Goal: Check status: Check status

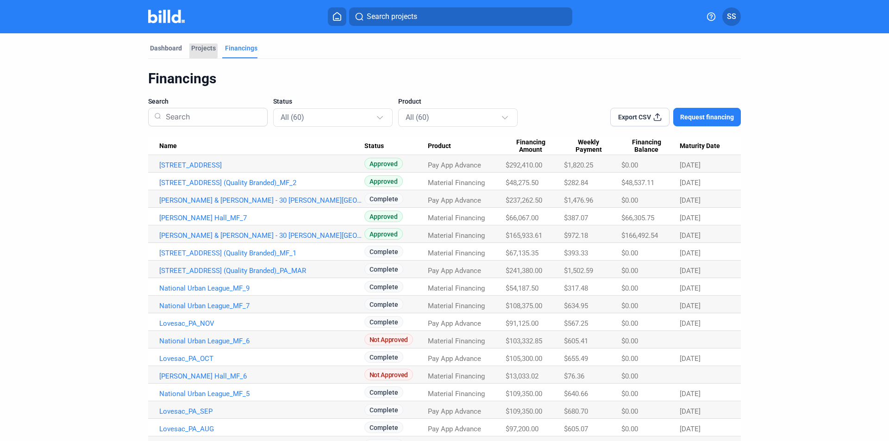
click at [200, 51] on div "Projects" at bounding box center [203, 48] width 25 height 9
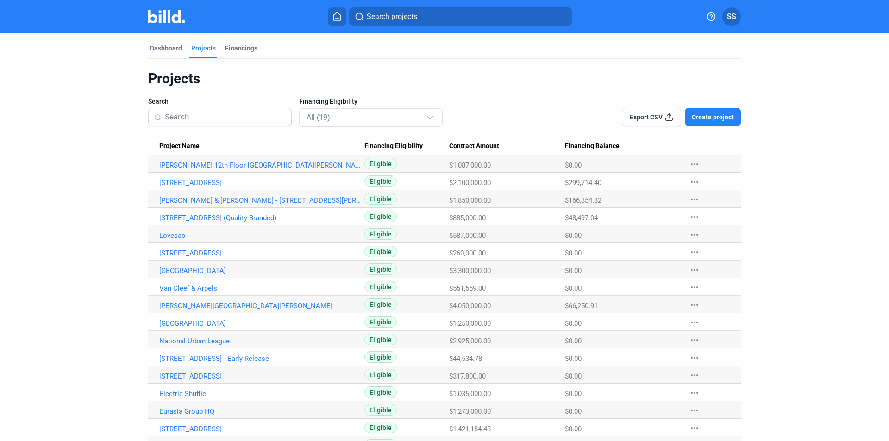
click at [277, 167] on link "[PERSON_NAME] 12th Floor [GEOGRAPHIC_DATA][PERSON_NAME]" at bounding box center [261, 165] width 205 height 8
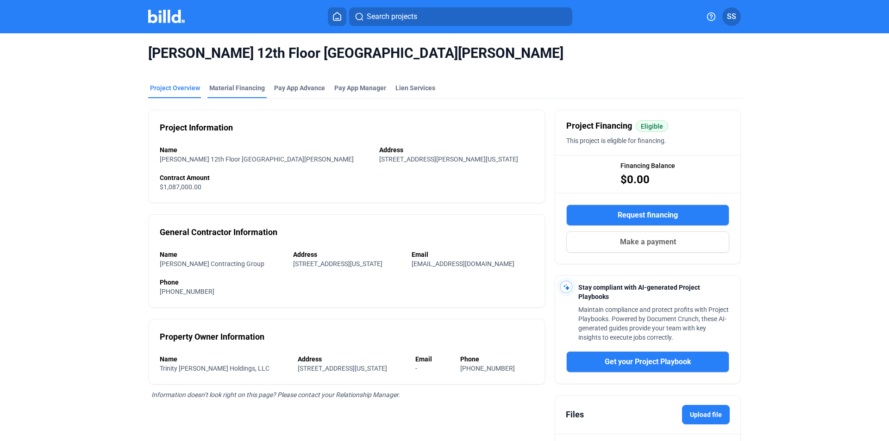
click at [251, 90] on div "Material Financing" at bounding box center [237, 87] width 56 height 9
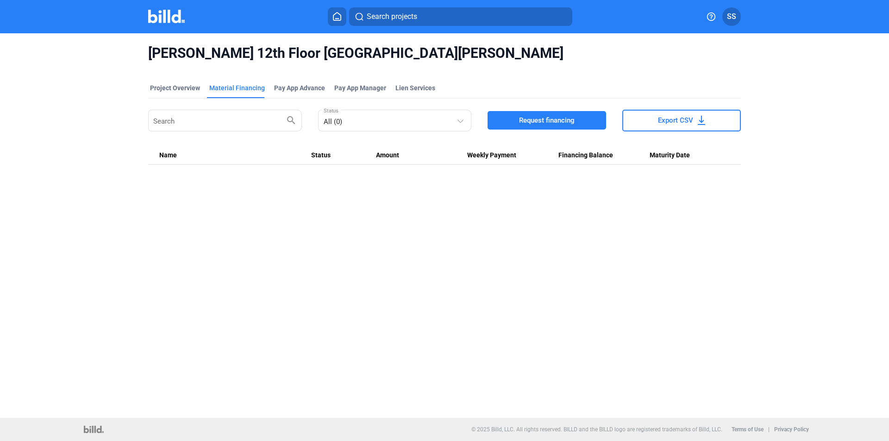
click at [554, 115] on button "Request financing" at bounding box center [546, 120] width 118 height 19
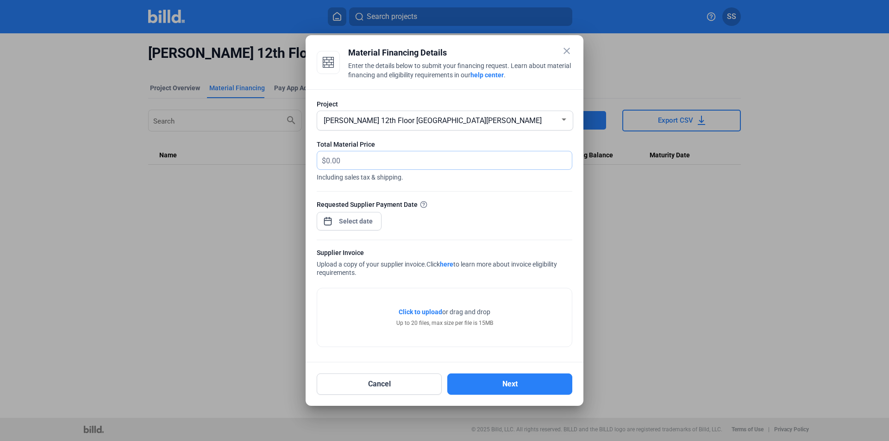
click at [330, 153] on input "text" at bounding box center [443, 160] width 235 height 18
type input "45,777.60"
click at [331, 225] on span "Open calendar" at bounding box center [328, 216] width 22 height 22
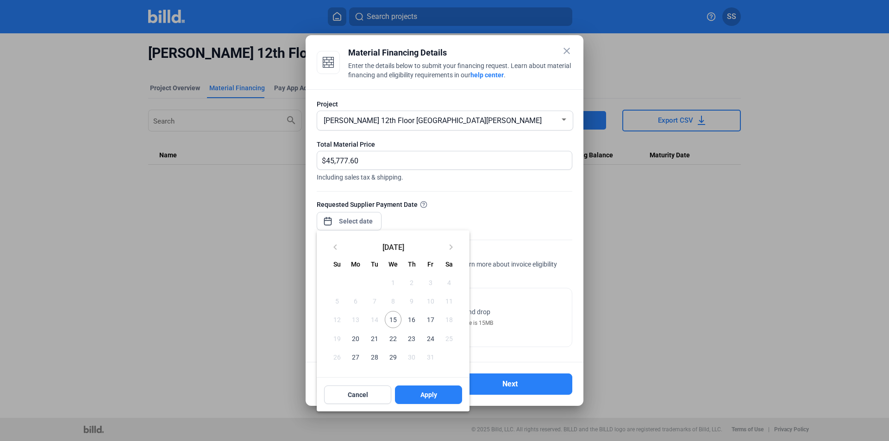
click at [392, 323] on span "15" at bounding box center [393, 319] width 17 height 17
click at [439, 395] on button "Apply" at bounding box center [428, 394] width 67 height 19
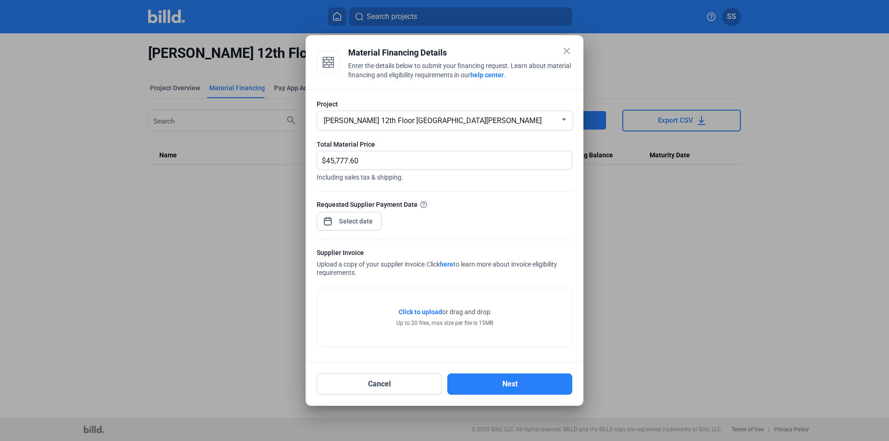
click at [463, 316] on span "or drag and drop" at bounding box center [466, 311] width 48 height 9
click at [415, 309] on span "Click to upload" at bounding box center [420, 311] width 44 height 7
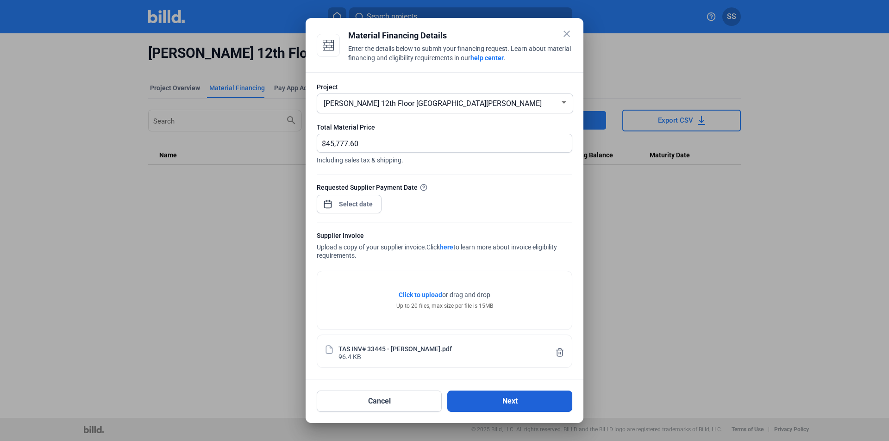
click at [499, 407] on button "Next" at bounding box center [509, 401] width 125 height 21
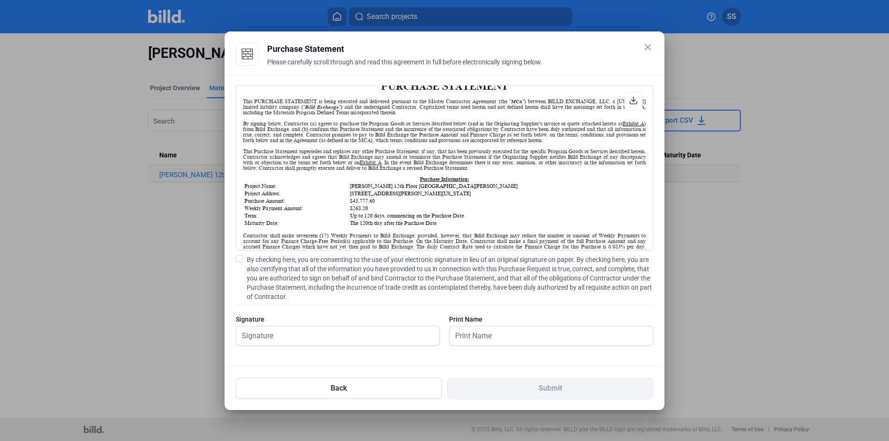
scroll to position [416, 0]
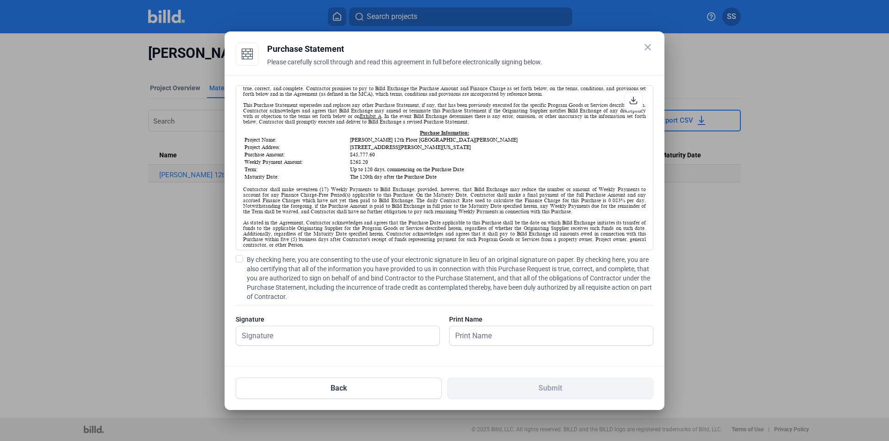
drag, startPoint x: 644, startPoint y: 47, endPoint x: 640, endPoint y: 54, distance: 7.7
click at [642, 50] on mat-icon "close" at bounding box center [647, 47] width 11 height 11
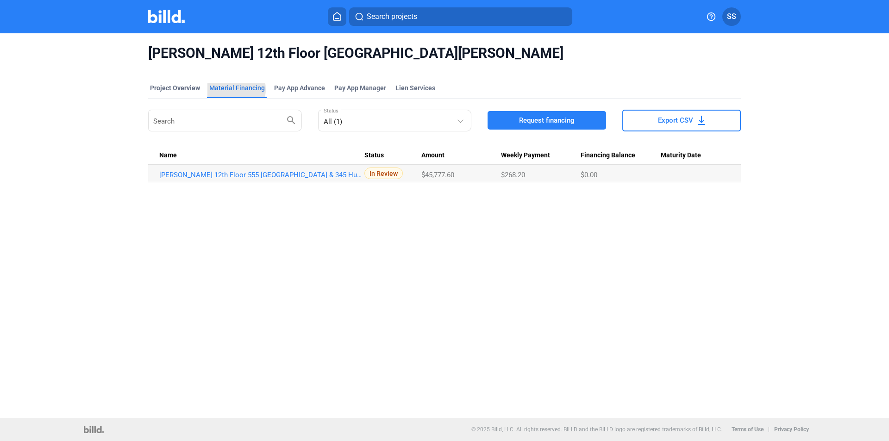
click at [226, 89] on div "Material Financing" at bounding box center [237, 87] width 56 height 9
click at [189, 86] on div "Project Overview" at bounding box center [175, 87] width 50 height 9
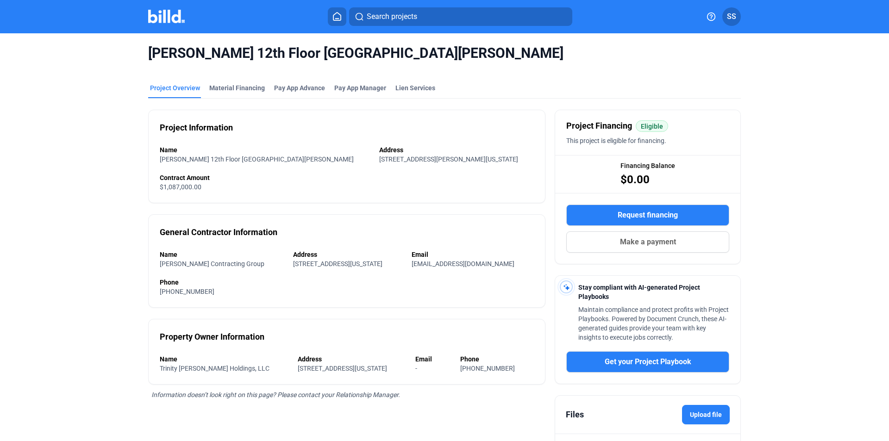
click at [163, 23] on div at bounding box center [176, 16] width 56 height 15
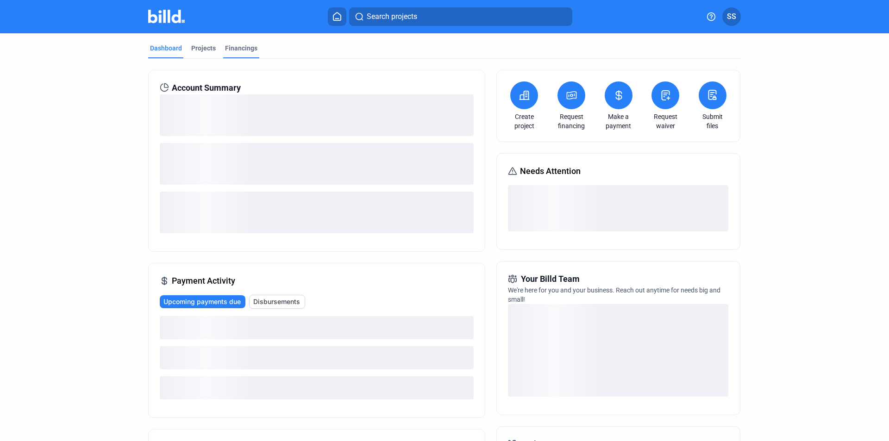
click at [246, 49] on div "Financings" at bounding box center [241, 48] width 32 height 9
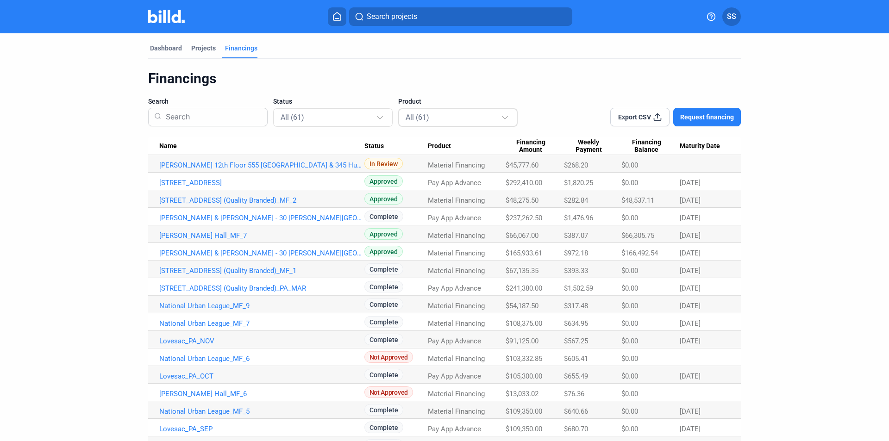
click at [477, 120] on div "All (61)" at bounding box center [452, 117] width 95 height 12
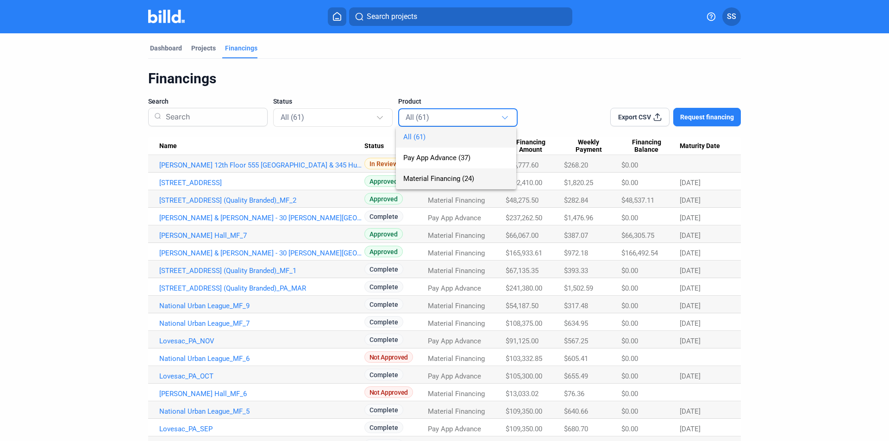
click at [466, 181] on span "Material Financing (24)" at bounding box center [438, 178] width 71 height 8
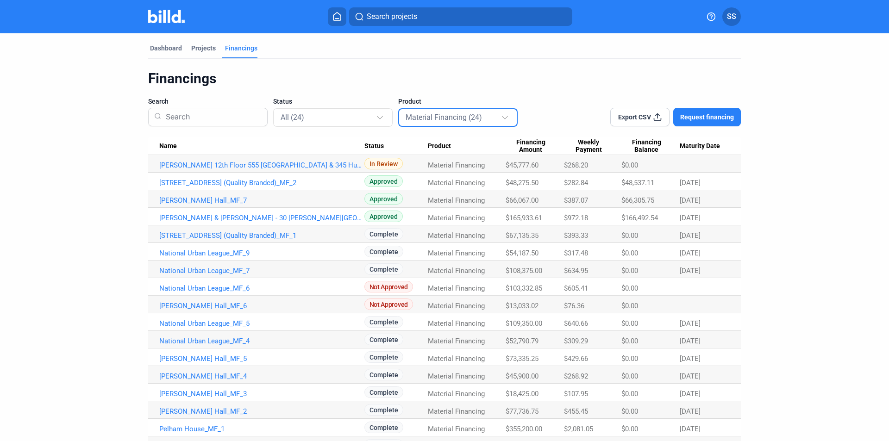
scroll to position [159, 0]
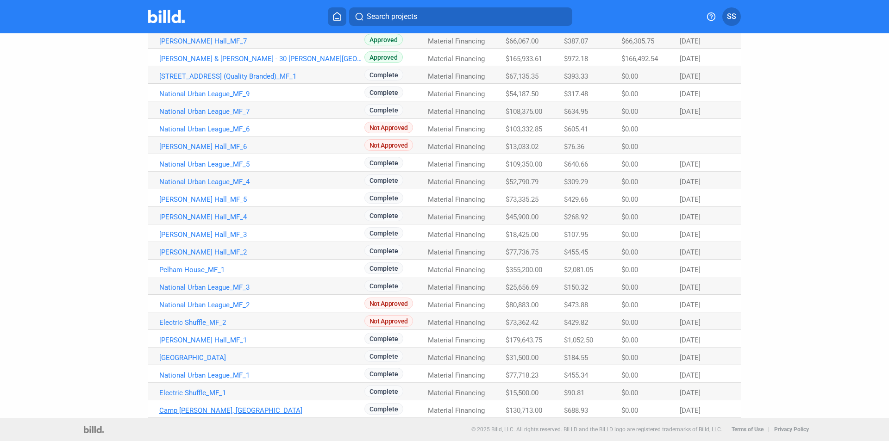
click at [211, 410] on link "Camp [PERSON_NAME], [GEOGRAPHIC_DATA]" at bounding box center [261, 410] width 205 height 8
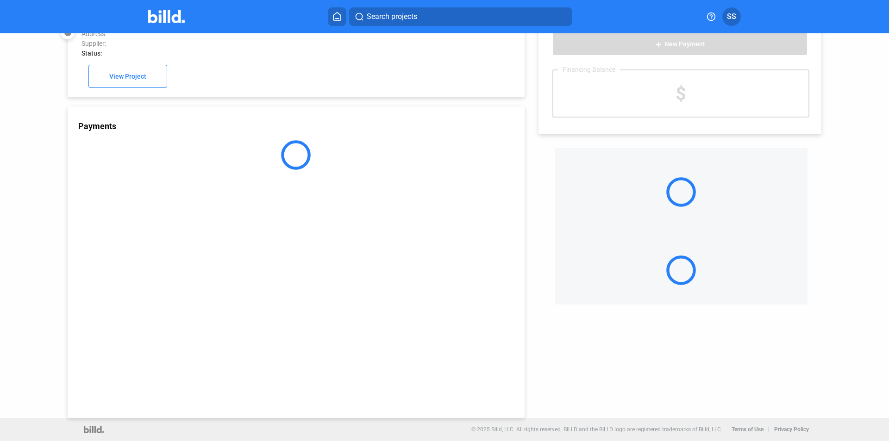
scroll to position [25, 0]
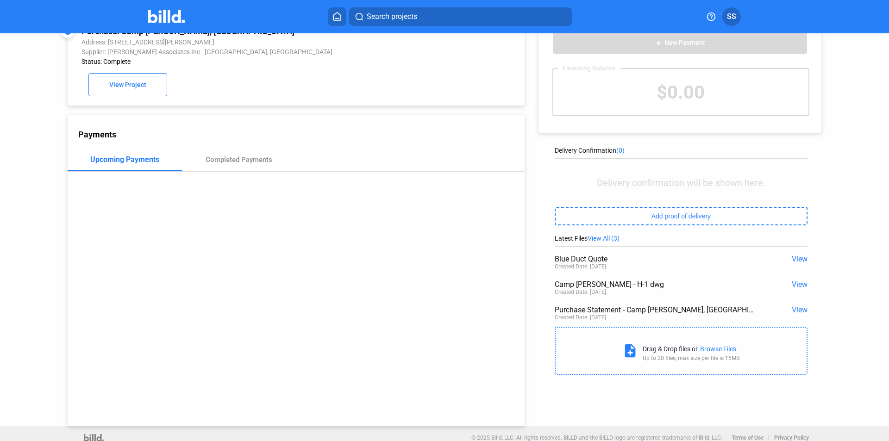
click at [658, 311] on div "Purchase Statement - Camp [PERSON_NAME], [GEOGRAPHIC_DATA]pdf" at bounding box center [655, 309] width 202 height 9
click at [798, 310] on span "View" at bounding box center [799, 309] width 16 height 9
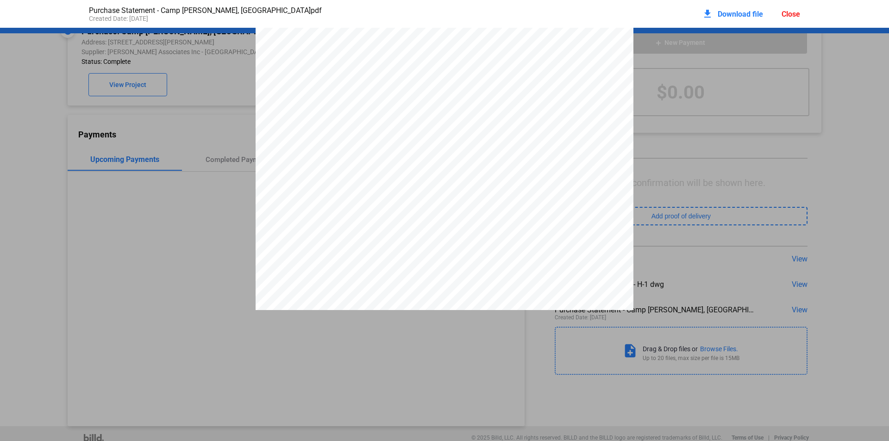
scroll to position [190, 0]
click at [782, 17] on div "Close" at bounding box center [790, 14] width 19 height 9
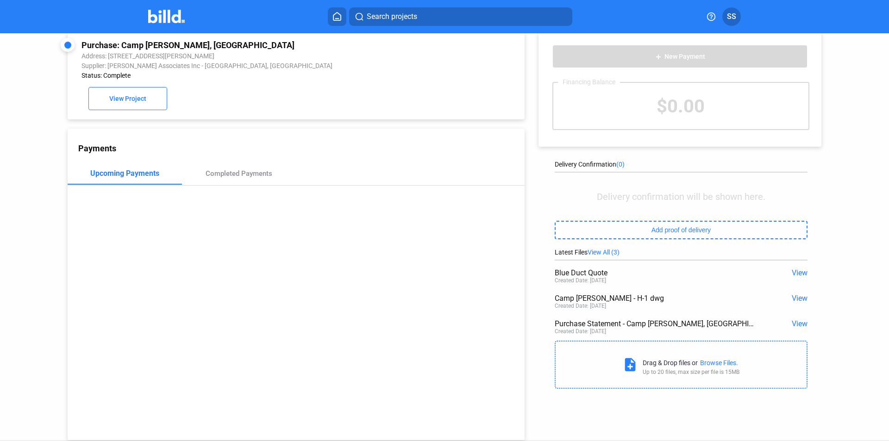
scroll to position [0, 0]
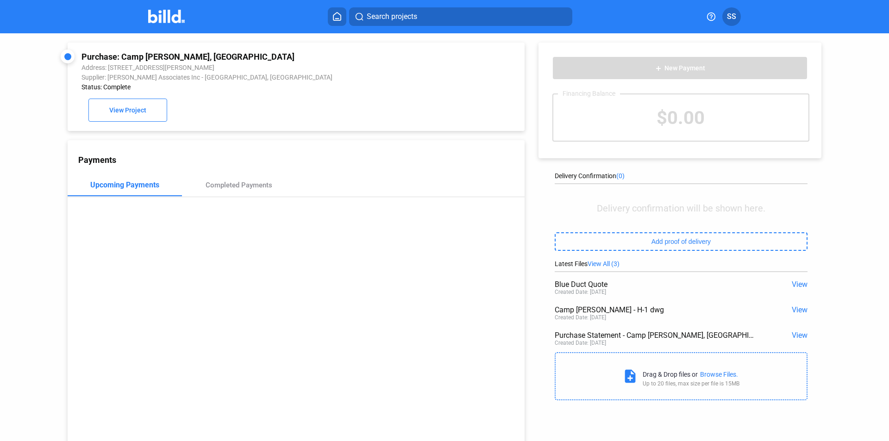
click at [167, 16] on img at bounding box center [166, 16] width 37 height 13
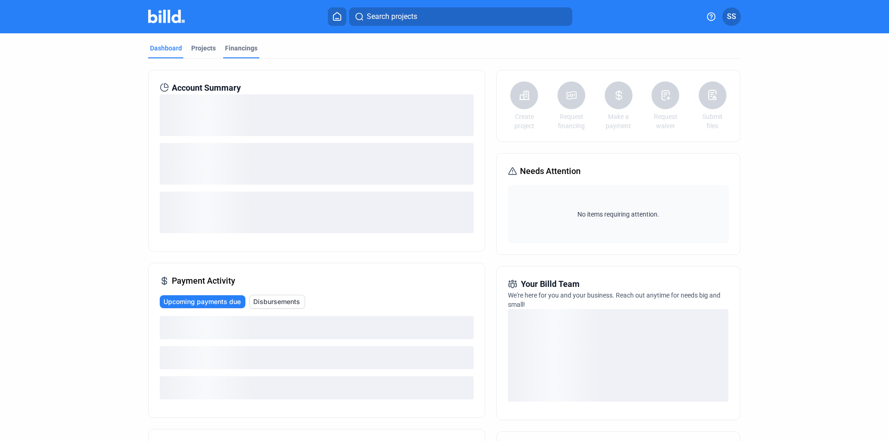
click at [249, 53] on div "Financings" at bounding box center [241, 51] width 36 height 15
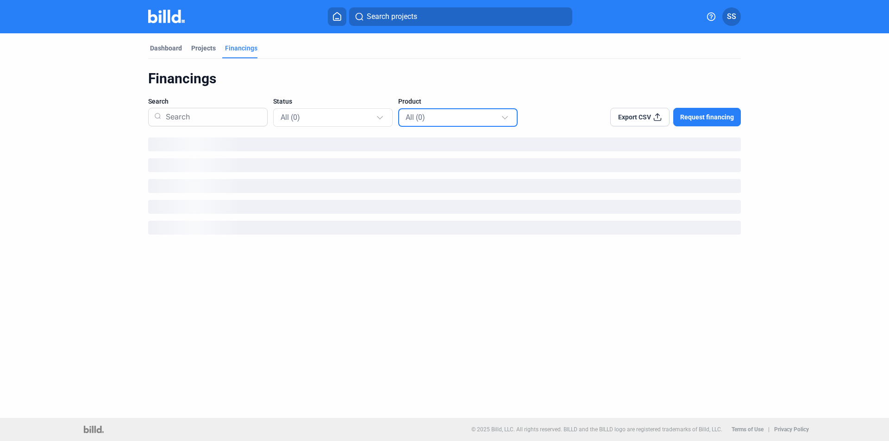
click at [468, 116] on div "All (0)" at bounding box center [452, 117] width 95 height 12
click at [434, 177] on span "Material Financing (0)" at bounding box center [438, 178] width 67 height 8
click at [175, 50] on div "Dashboard" at bounding box center [166, 48] width 32 height 9
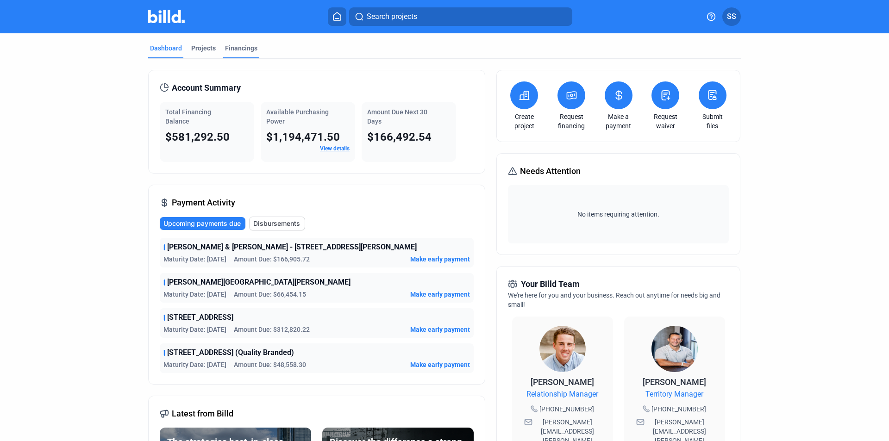
click at [234, 48] on div "Financings" at bounding box center [241, 48] width 32 height 9
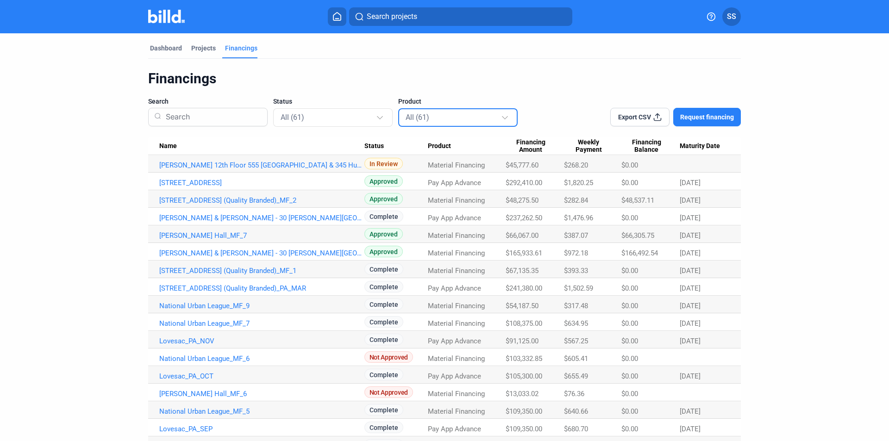
click at [454, 121] on div "All (61)" at bounding box center [452, 117] width 95 height 12
click at [435, 177] on span "Material Financing (24)" at bounding box center [438, 178] width 71 height 8
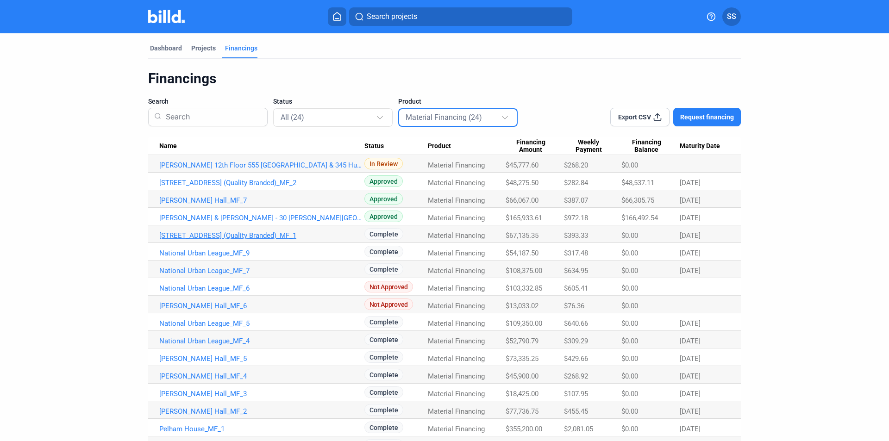
click at [232, 235] on link "[STREET_ADDRESS] (Quality Branded)_MF_1" at bounding box center [261, 235] width 205 height 8
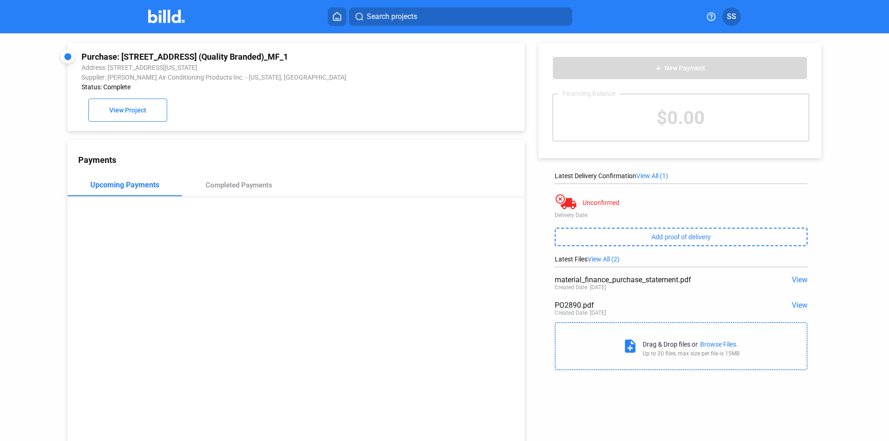
click at [799, 278] on span "View" at bounding box center [799, 279] width 16 height 9
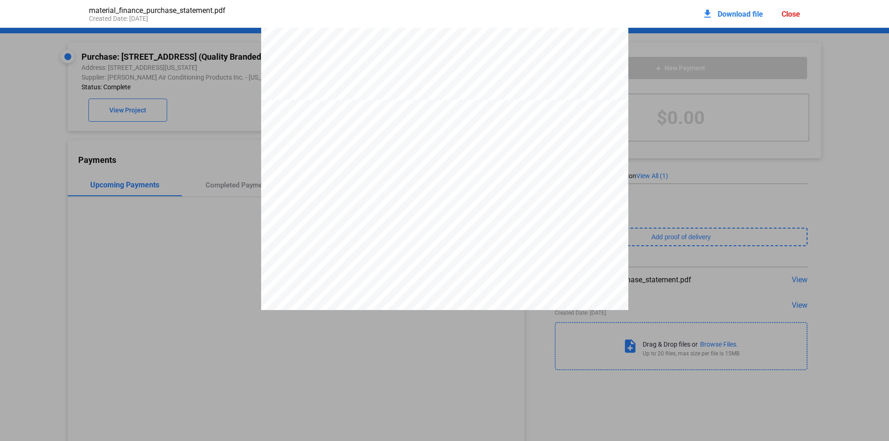
scroll to position [791, 0]
click at [797, 15] on div "Close" at bounding box center [790, 14] width 19 height 9
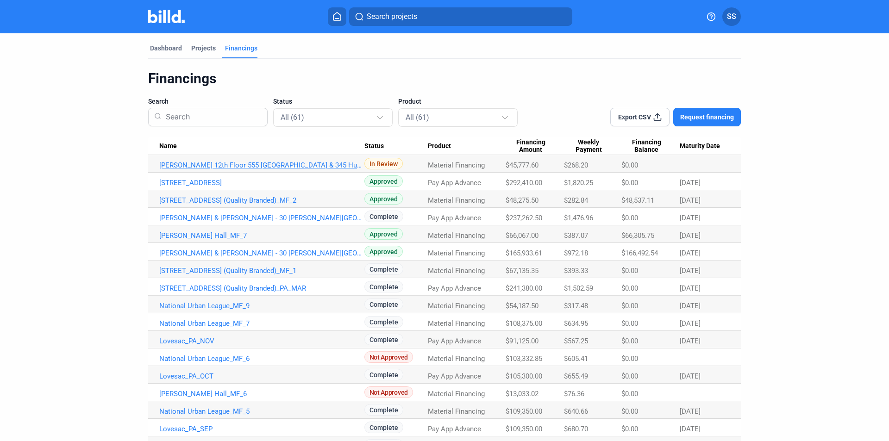
click at [282, 165] on link "[PERSON_NAME] 12th Floor 555 [GEOGRAPHIC_DATA] & 345 Hudson_MF_1" at bounding box center [261, 165] width 205 height 8
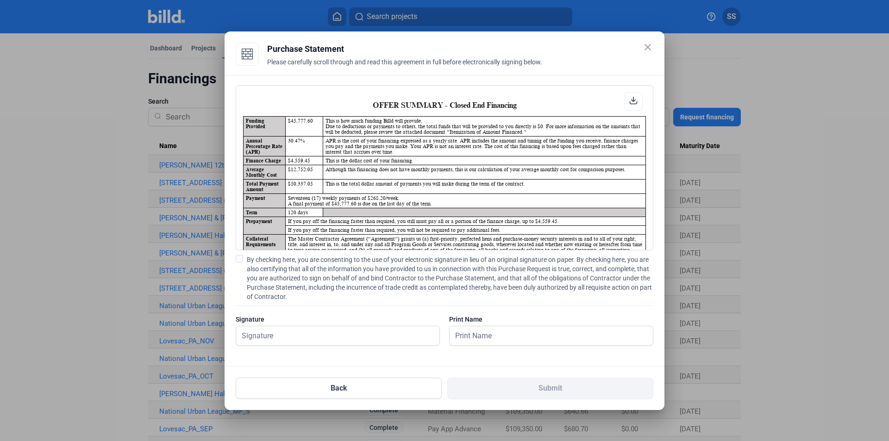
click at [641, 47] on div "Purchase Statement" at bounding box center [460, 49] width 386 height 13
click at [647, 44] on mat-icon "close" at bounding box center [647, 47] width 11 height 11
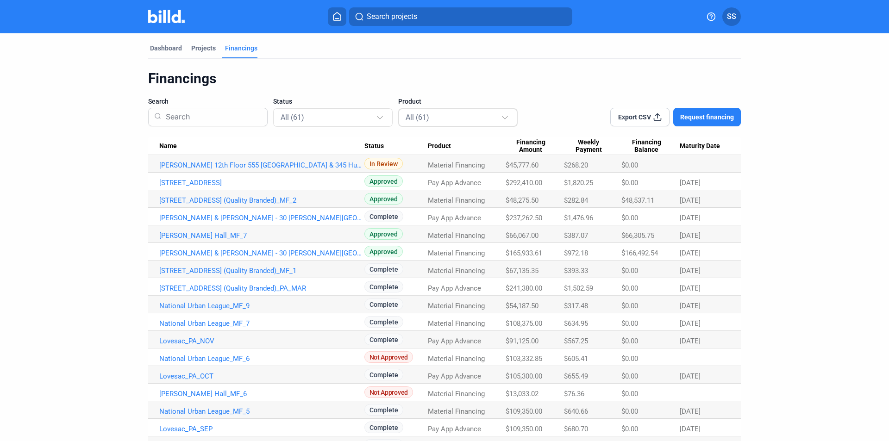
click at [460, 111] on div "All (61)" at bounding box center [452, 117] width 95 height 12
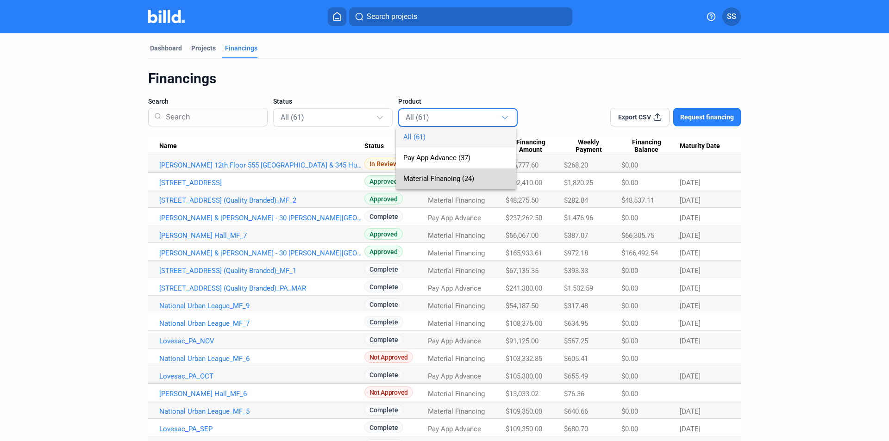
click at [450, 176] on span "Material Financing (24)" at bounding box center [438, 178] width 71 height 8
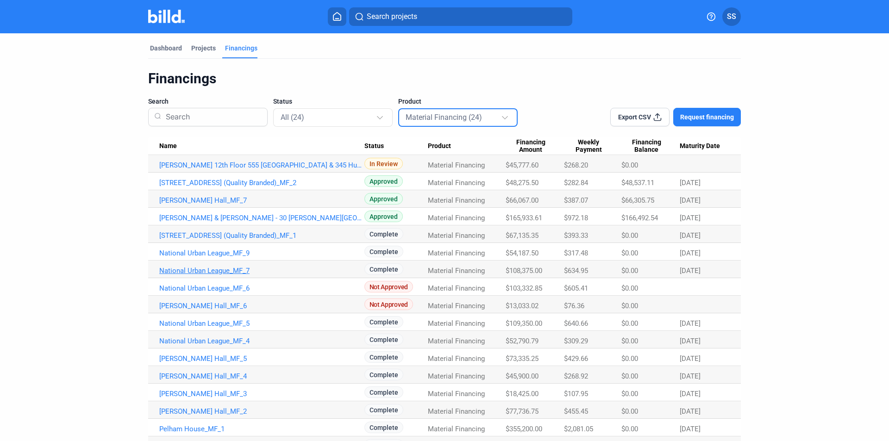
click at [222, 269] on link "National Urban League_MF_7" at bounding box center [261, 271] width 205 height 8
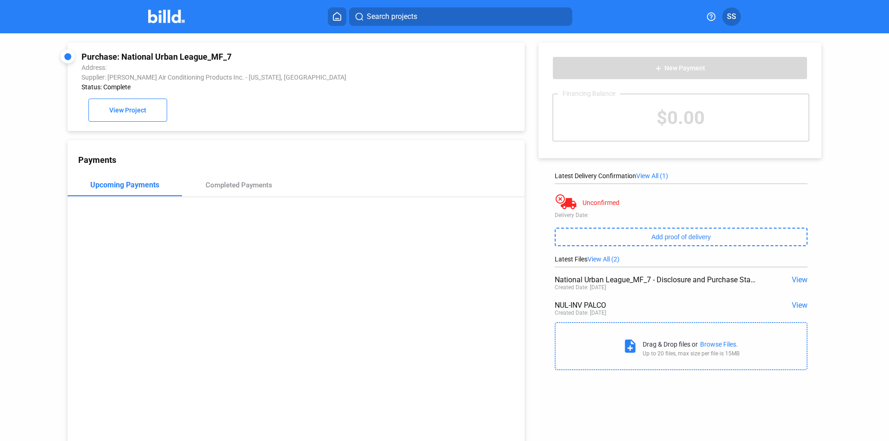
click at [797, 280] on span "View" at bounding box center [799, 279] width 16 height 9
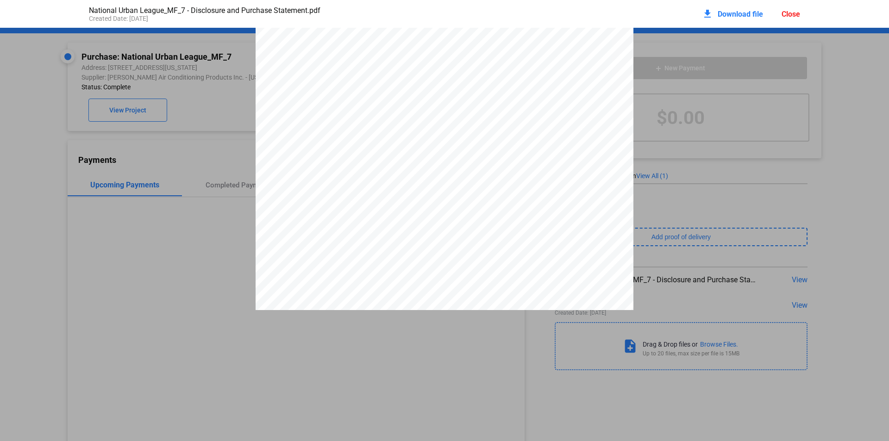
scroll to position [1573, 0]
drag, startPoint x: 786, startPoint y: 16, endPoint x: 348, endPoint y: 142, distance: 456.4
click at [783, 17] on div "Close" at bounding box center [790, 14] width 19 height 9
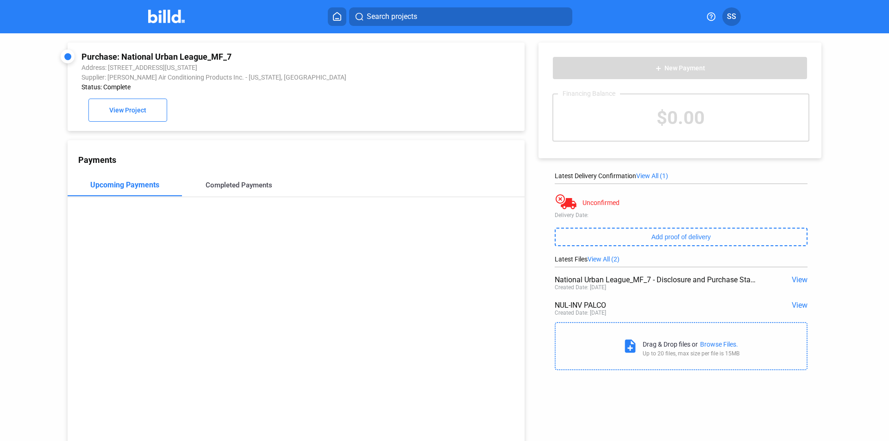
click at [224, 178] on div "Completed Payments" at bounding box center [239, 185] width 114 height 22
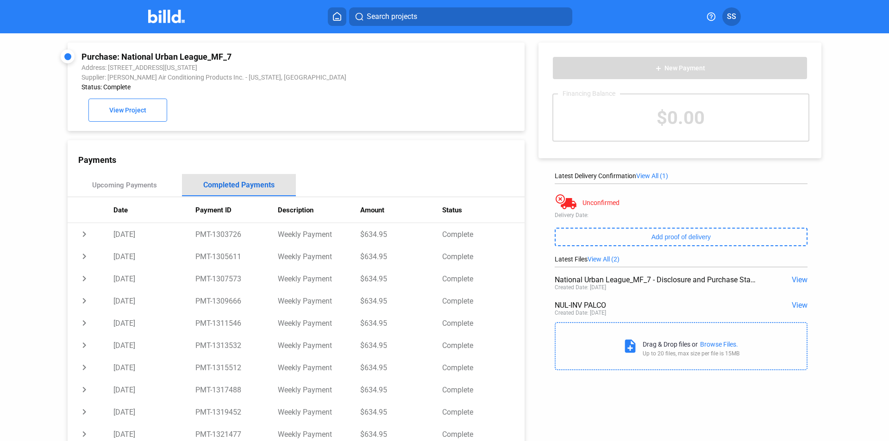
click at [228, 188] on div "Completed Payments" at bounding box center [238, 184] width 71 height 9
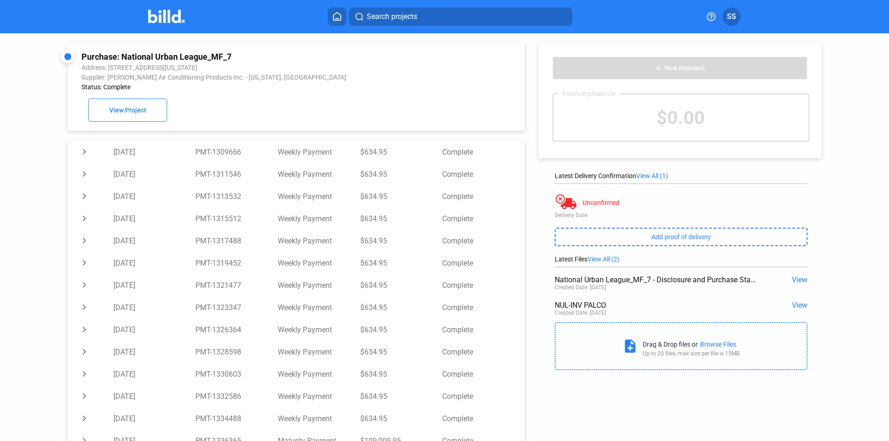
scroll to position [0, 0]
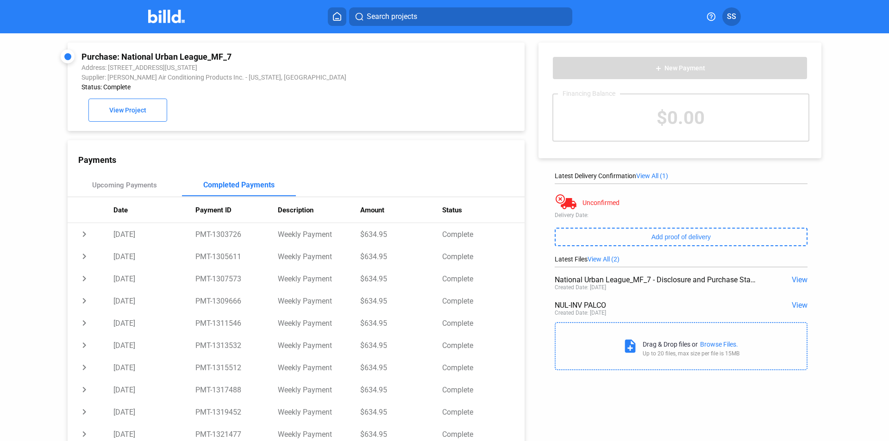
click at [178, 8] on div "Search projects SS" at bounding box center [444, 16] width 722 height 19
click at [159, 17] on img at bounding box center [166, 16] width 37 height 13
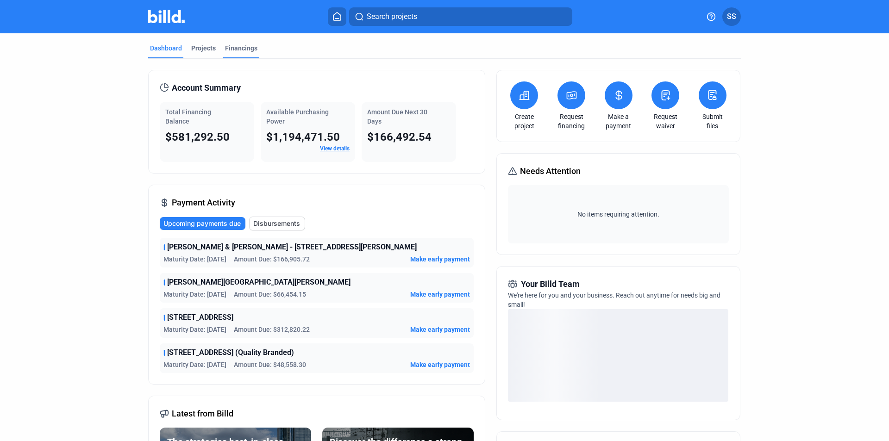
click at [251, 46] on div "Financings" at bounding box center [241, 48] width 32 height 9
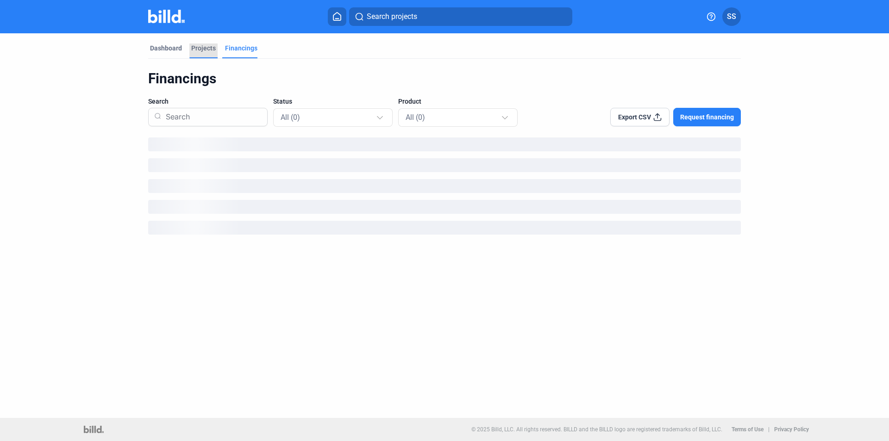
click at [193, 47] on div "Projects" at bounding box center [203, 48] width 25 height 9
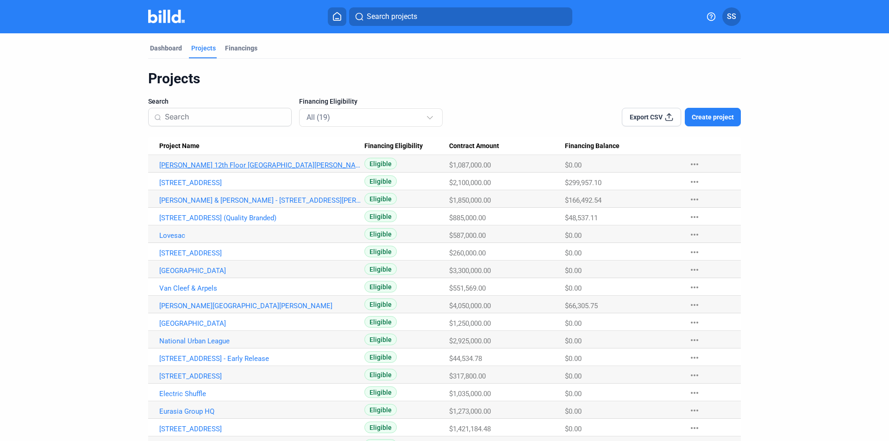
click at [270, 166] on link "[PERSON_NAME] 12th Floor [GEOGRAPHIC_DATA][PERSON_NAME]" at bounding box center [261, 165] width 205 height 8
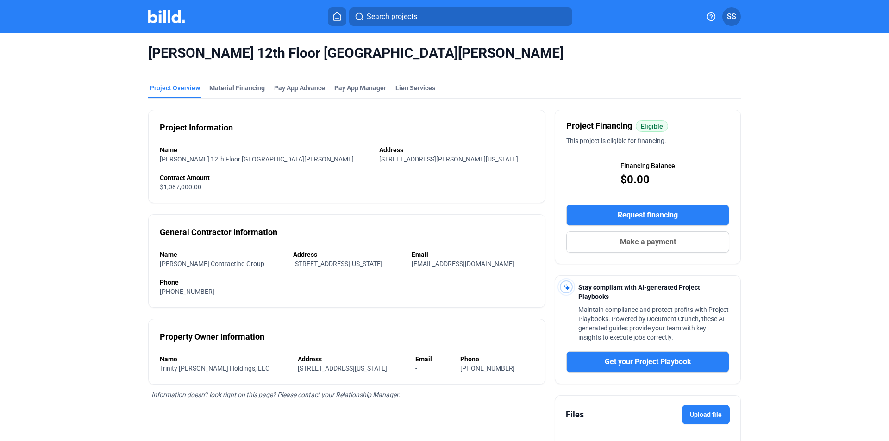
click at [166, 12] on img at bounding box center [166, 16] width 37 height 13
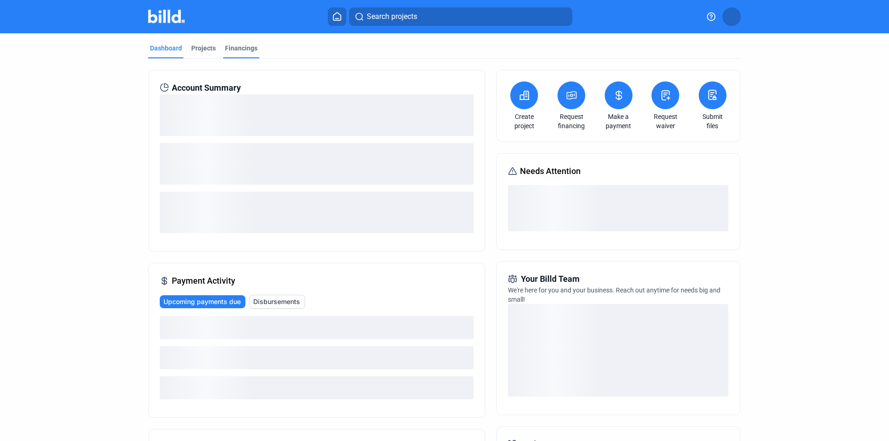
click at [245, 50] on div "Financings" at bounding box center [241, 48] width 32 height 9
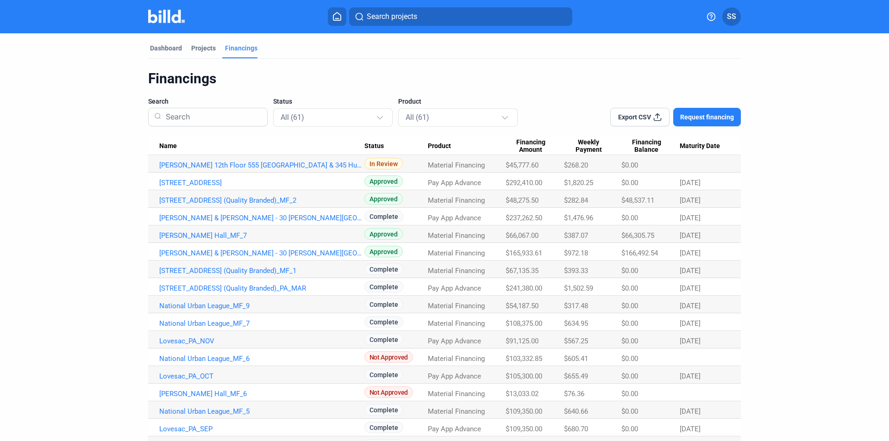
scroll to position [46, 0]
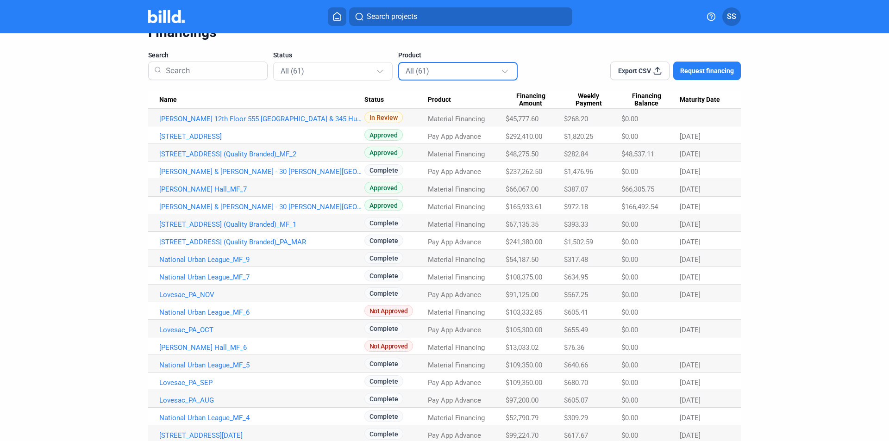
click at [411, 63] on div "All (61)" at bounding box center [458, 71] width 106 height 18
click at [426, 128] on span "Material Financing (24)" at bounding box center [438, 132] width 71 height 8
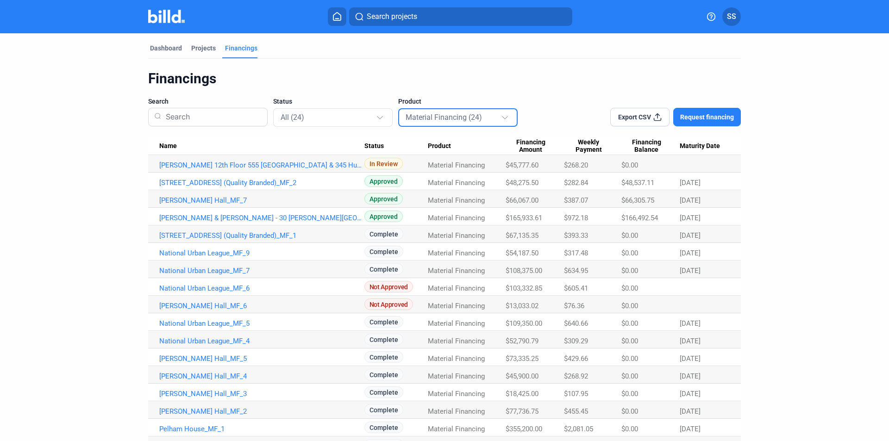
scroll to position [93, 0]
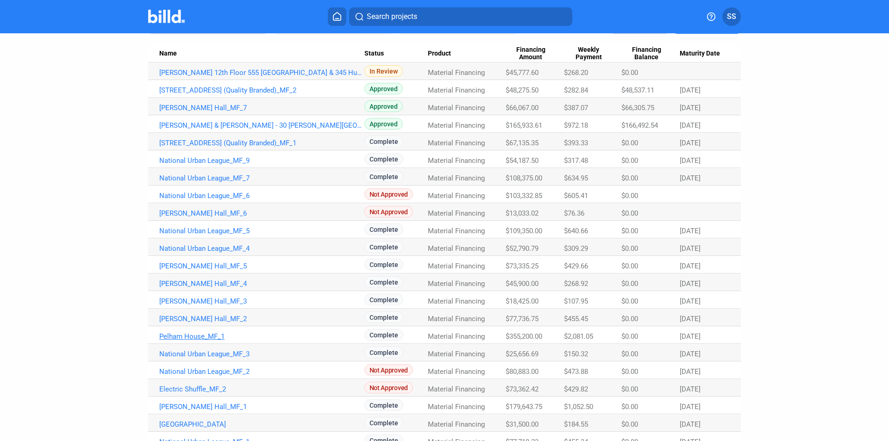
click at [212, 334] on link "Pelham House_MF_1" at bounding box center [261, 336] width 205 height 8
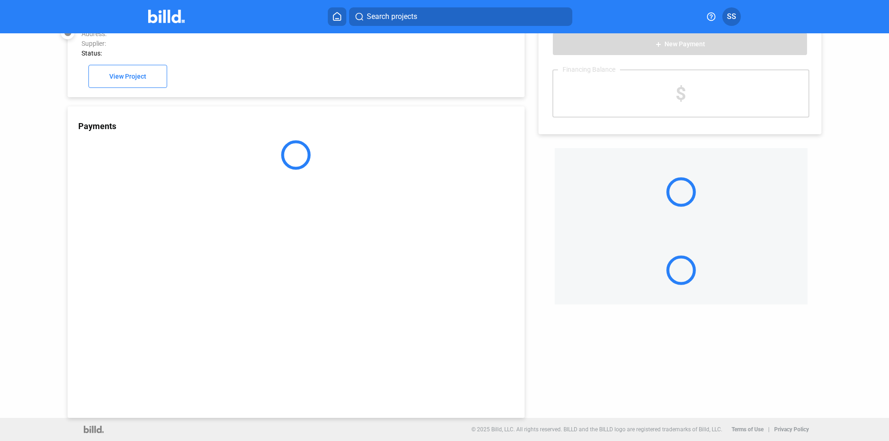
scroll to position [25, 0]
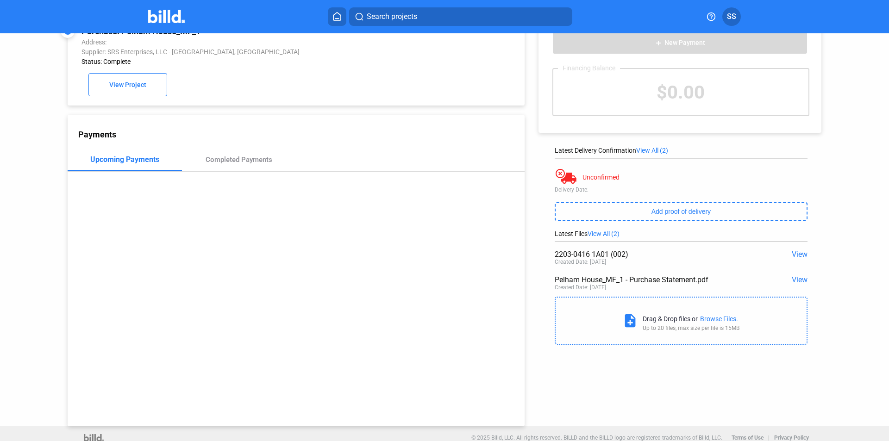
click at [798, 282] on span "View" at bounding box center [799, 279] width 16 height 9
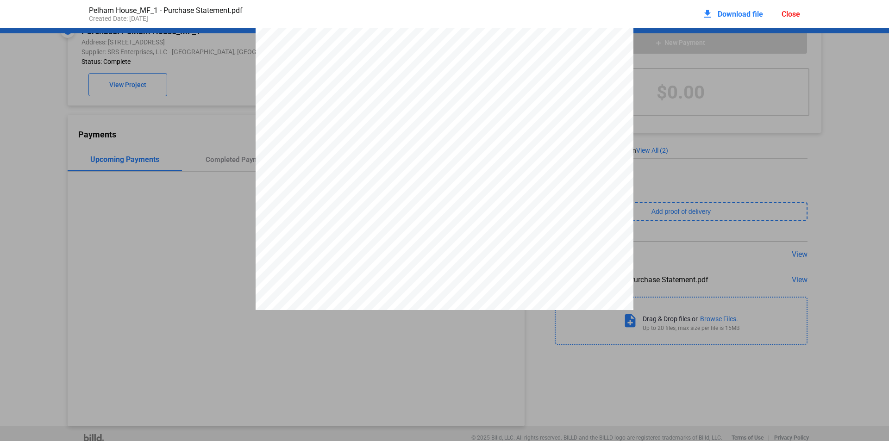
scroll to position [143, 0]
click at [791, 13] on div "Close" at bounding box center [790, 14] width 19 height 9
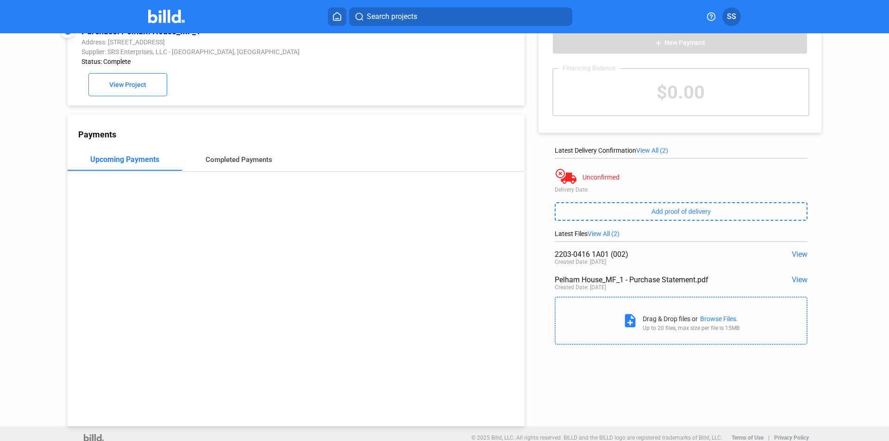
click at [238, 159] on div "Completed Payments" at bounding box center [238, 159] width 67 height 8
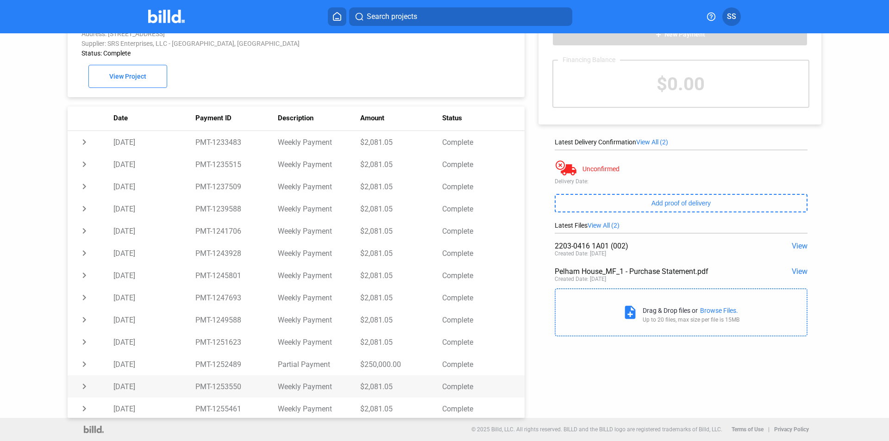
scroll to position [0, 0]
